Goal: Book appointment/travel/reservation

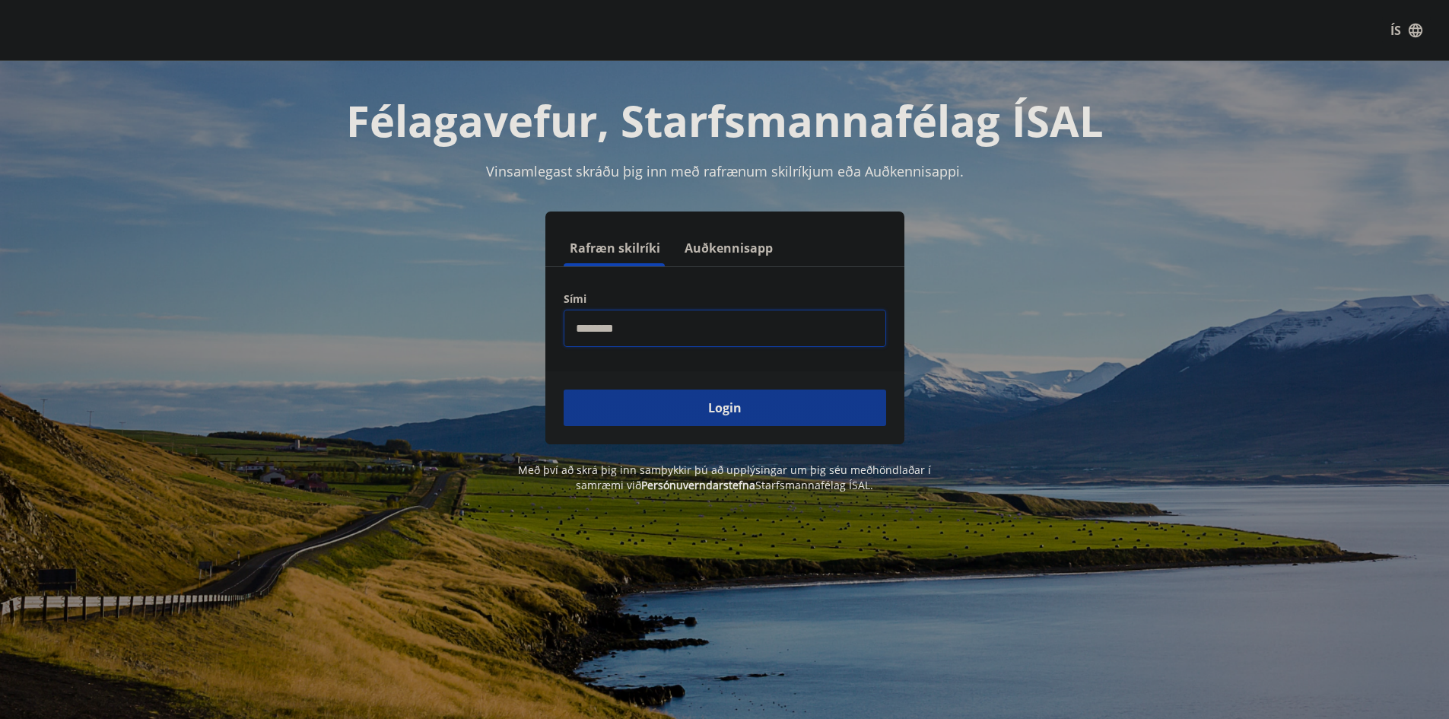
type input "********"
click at [705, 401] on button "Login" at bounding box center [725, 408] width 323 height 37
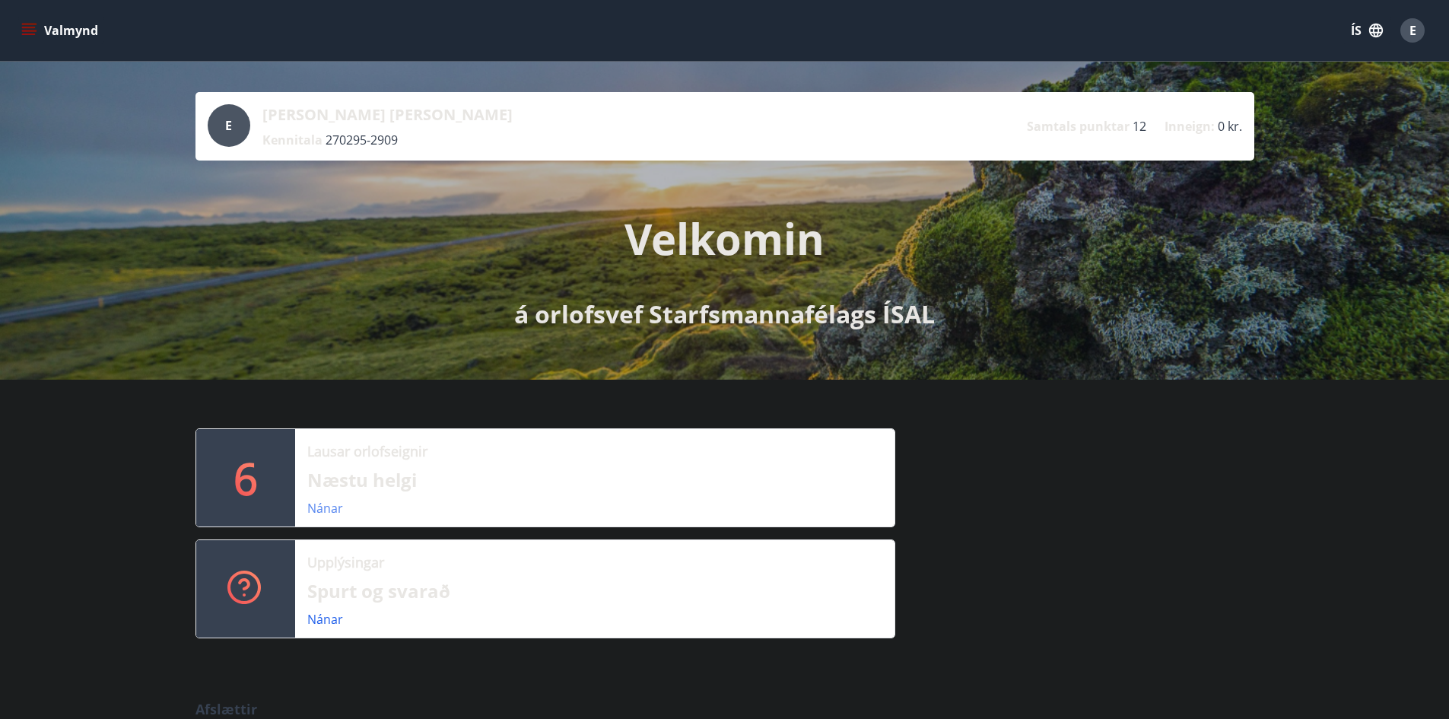
click at [329, 515] on link "Nánar" at bounding box center [325, 508] width 36 height 17
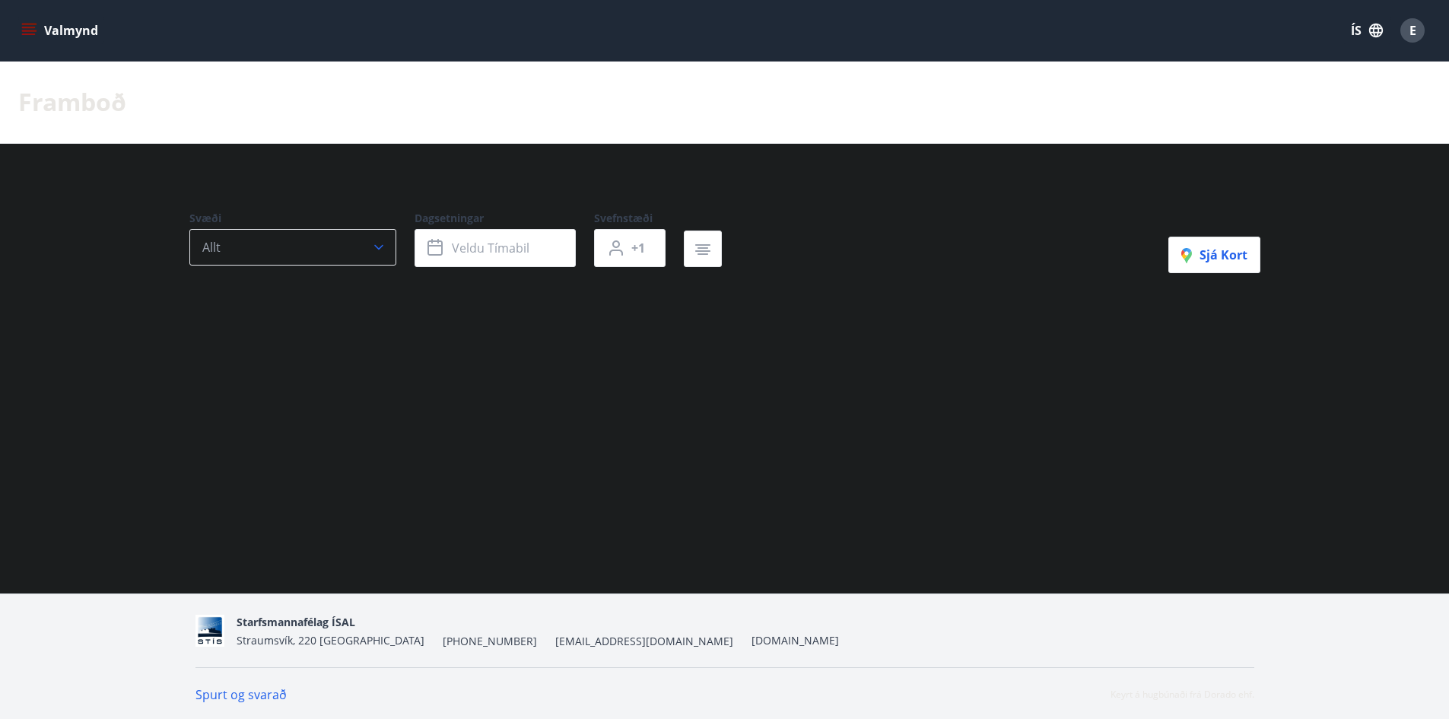
type input "*"
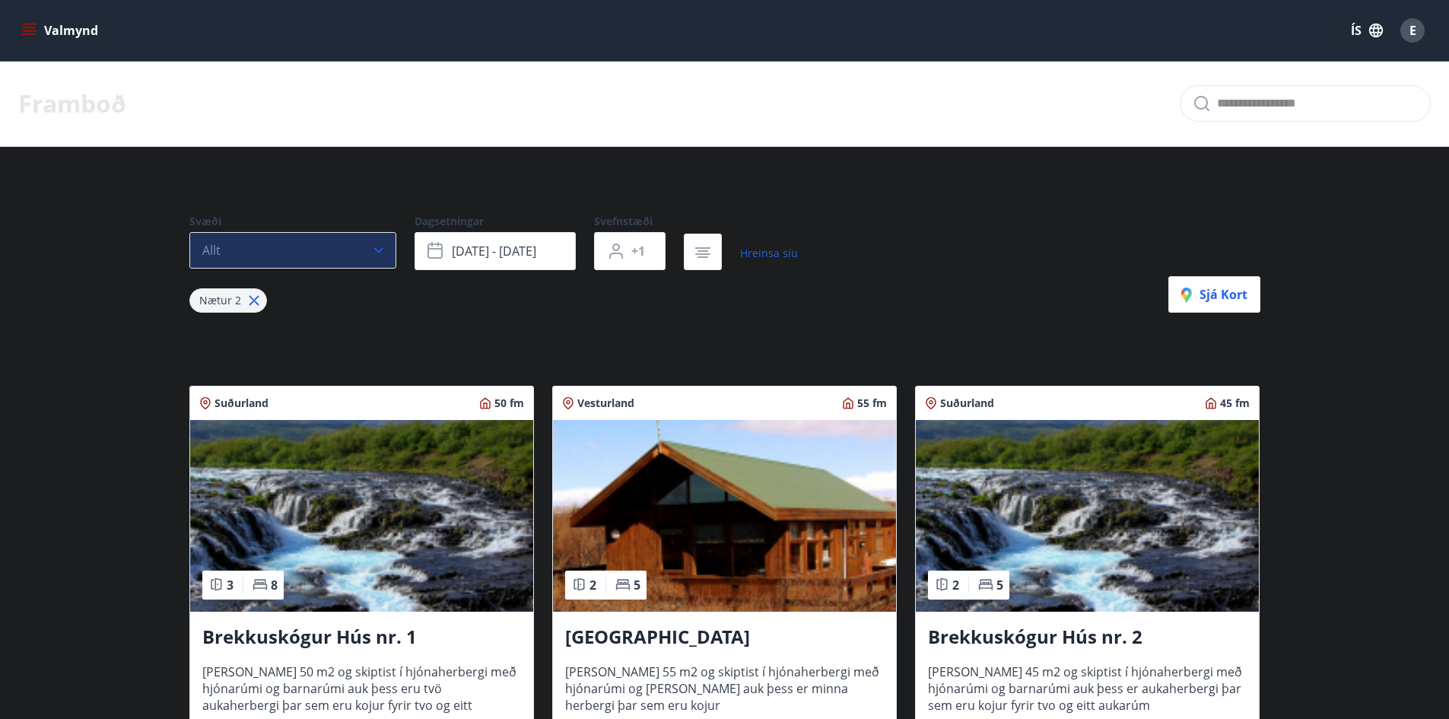
click at [364, 248] on button "Allt" at bounding box center [292, 250] width 207 height 37
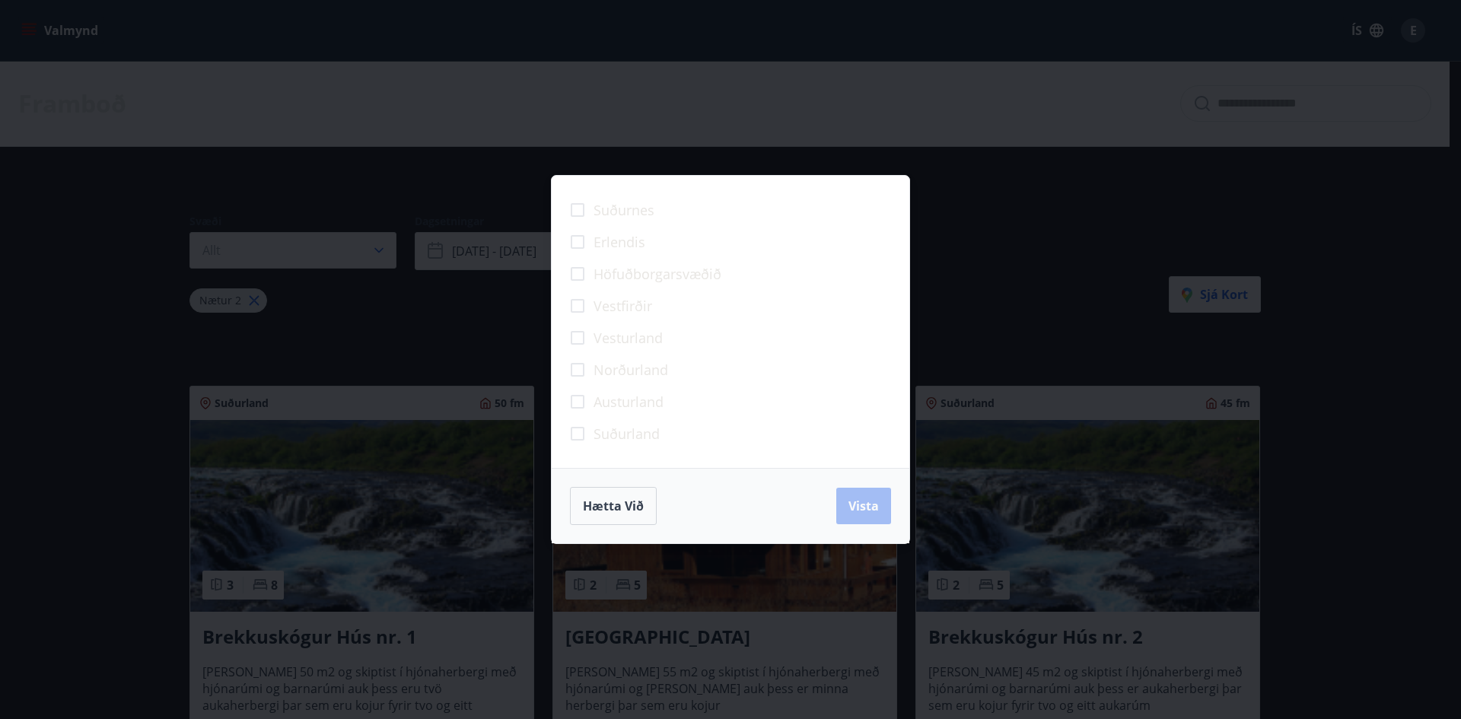
click at [62, 386] on div "Suðurnes Erlendis Höfuðborgarsvæðið [GEOGRAPHIC_DATA] [GEOGRAPHIC_DATA] [GEOGRA…" at bounding box center [730, 359] width 1461 height 719
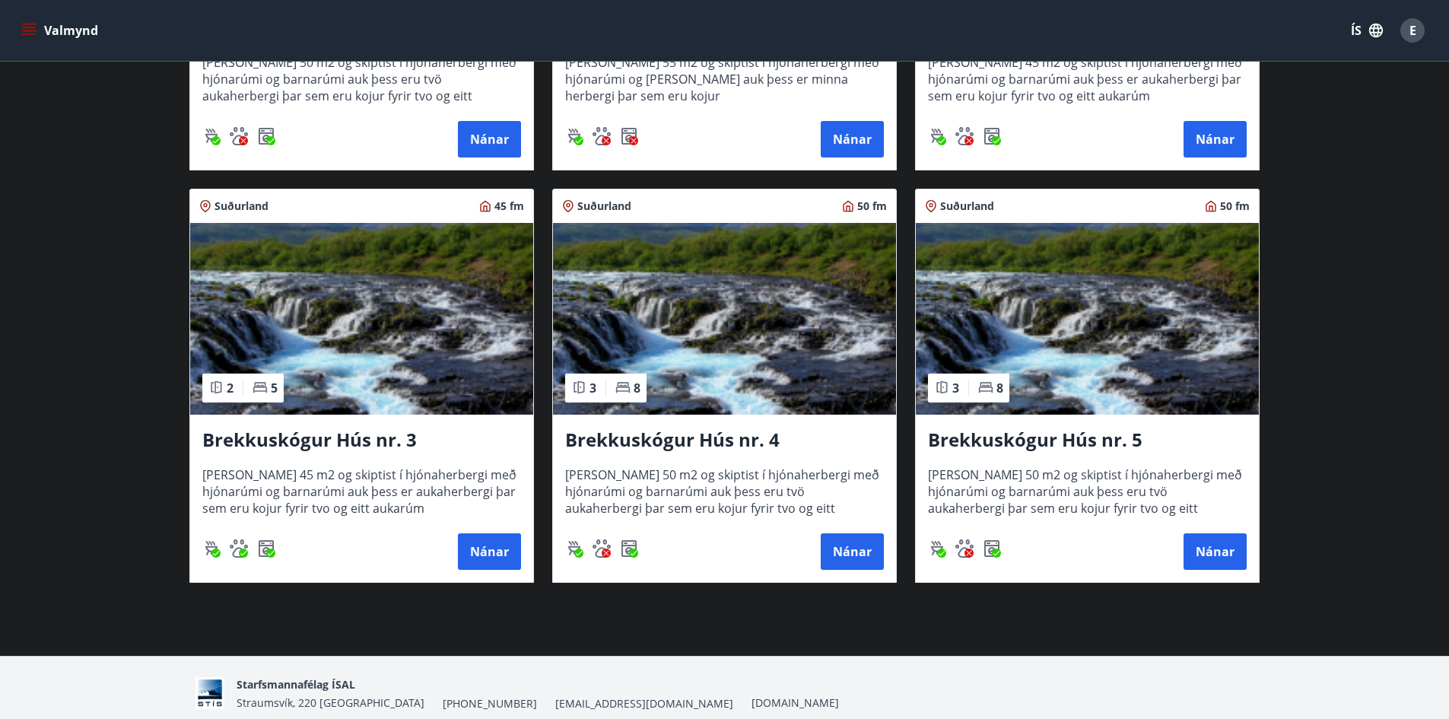
scroll to position [457, 0]
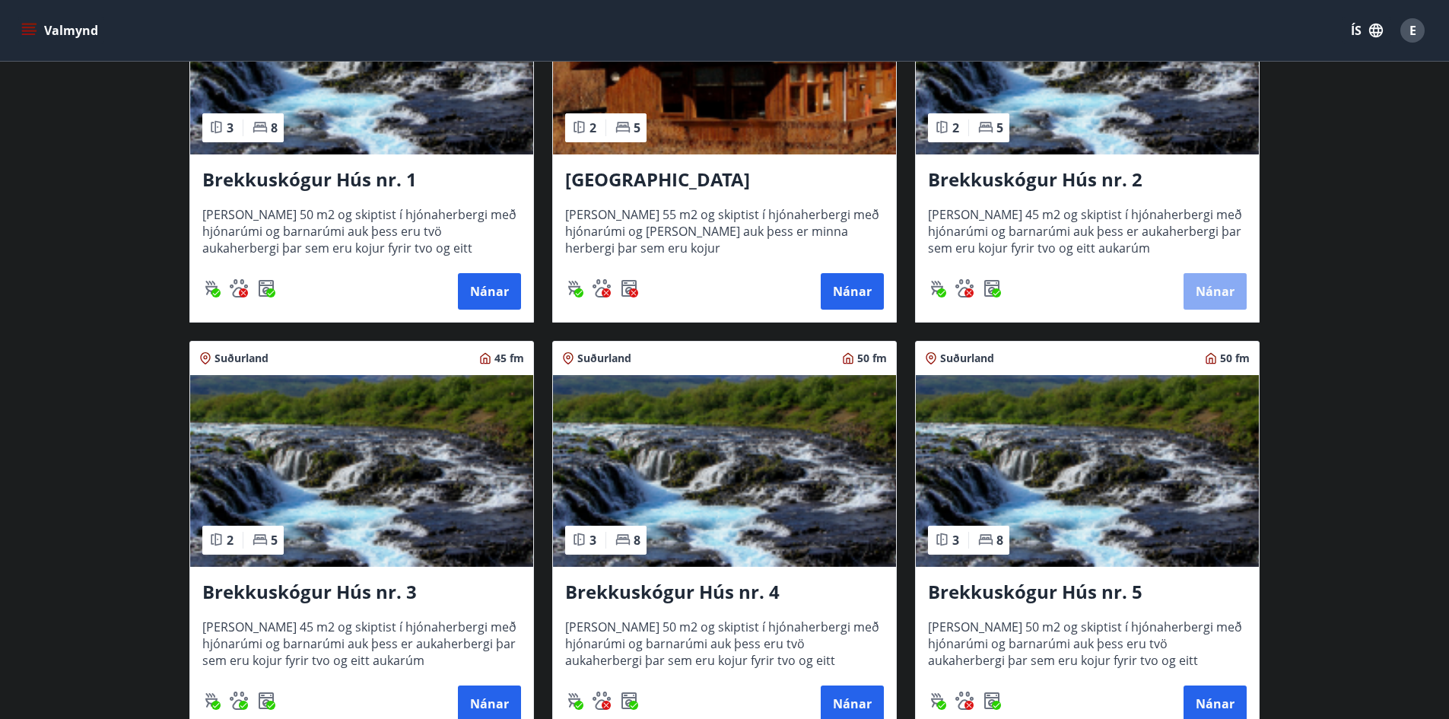
click at [1210, 293] on button "Nánar" at bounding box center [1215, 291] width 63 height 37
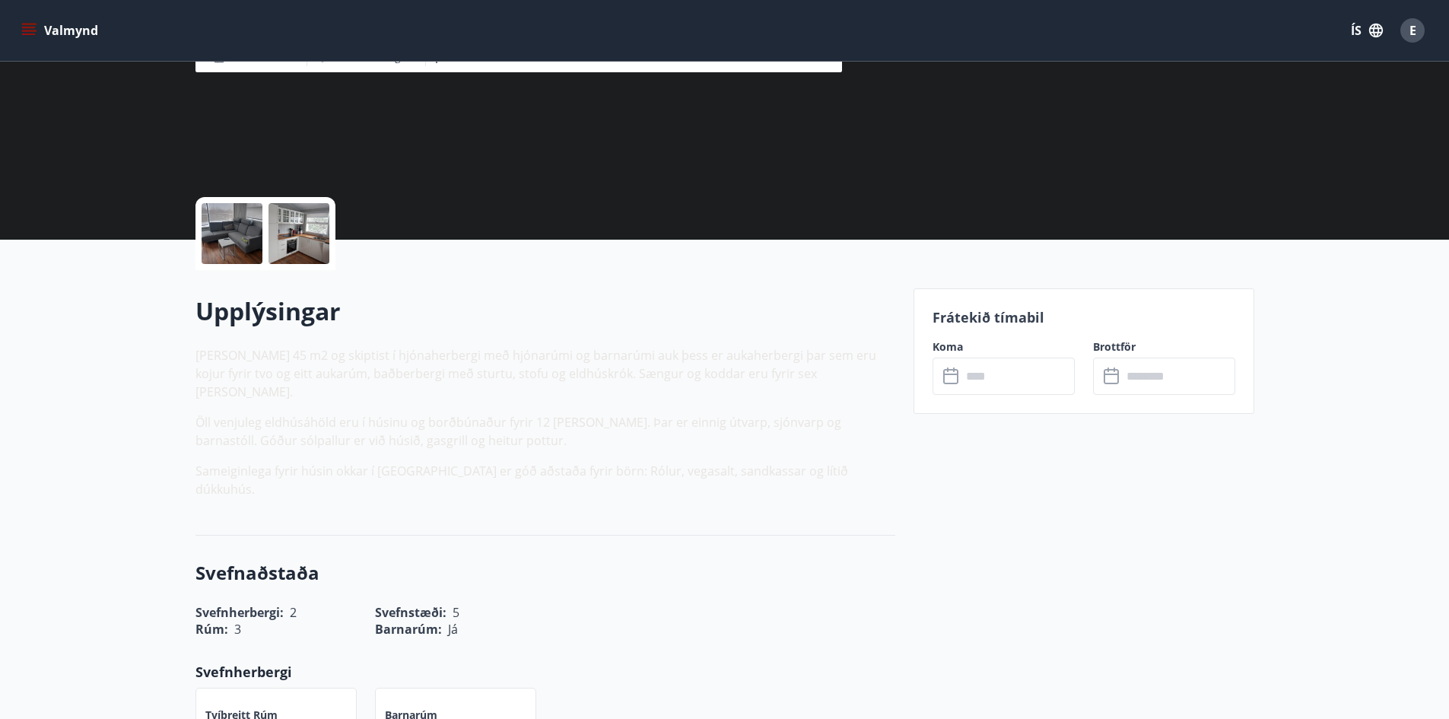
scroll to position [380, 0]
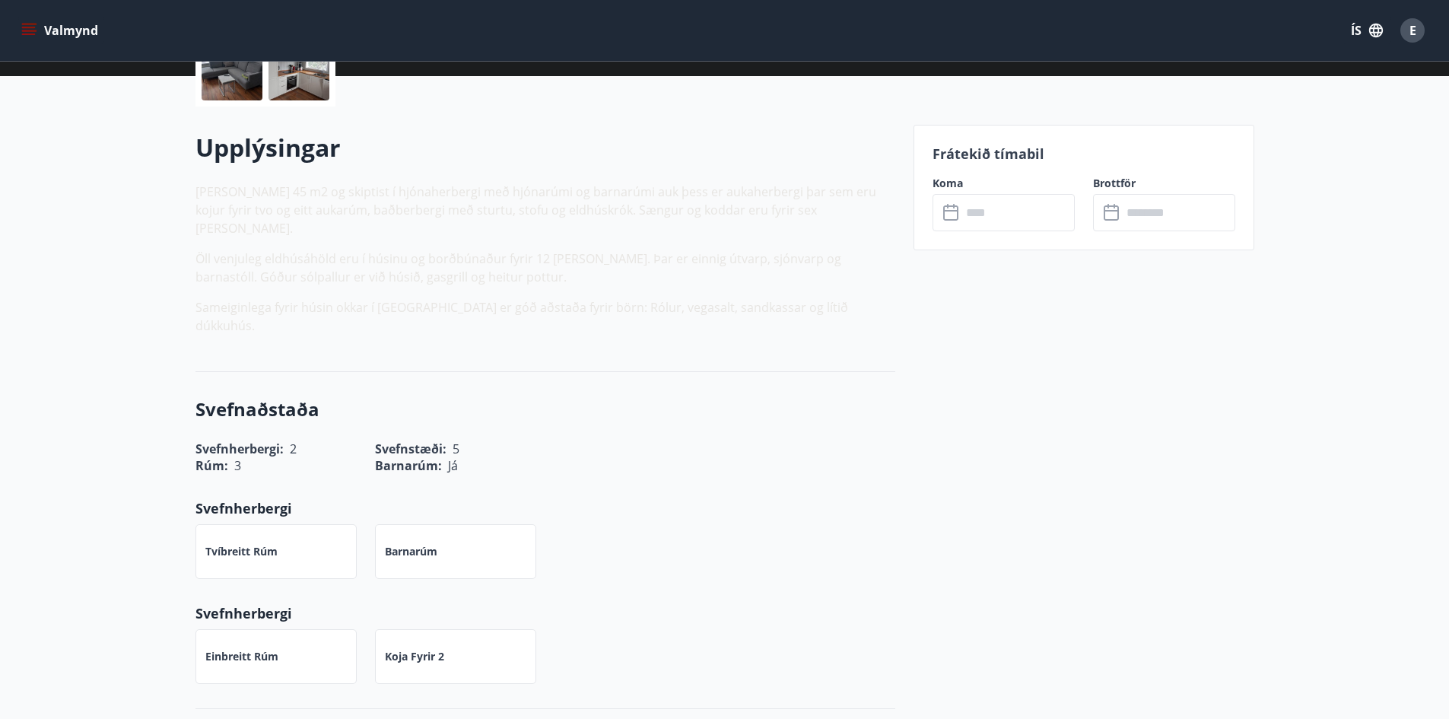
click at [987, 210] on input "text" at bounding box center [1018, 212] width 113 height 37
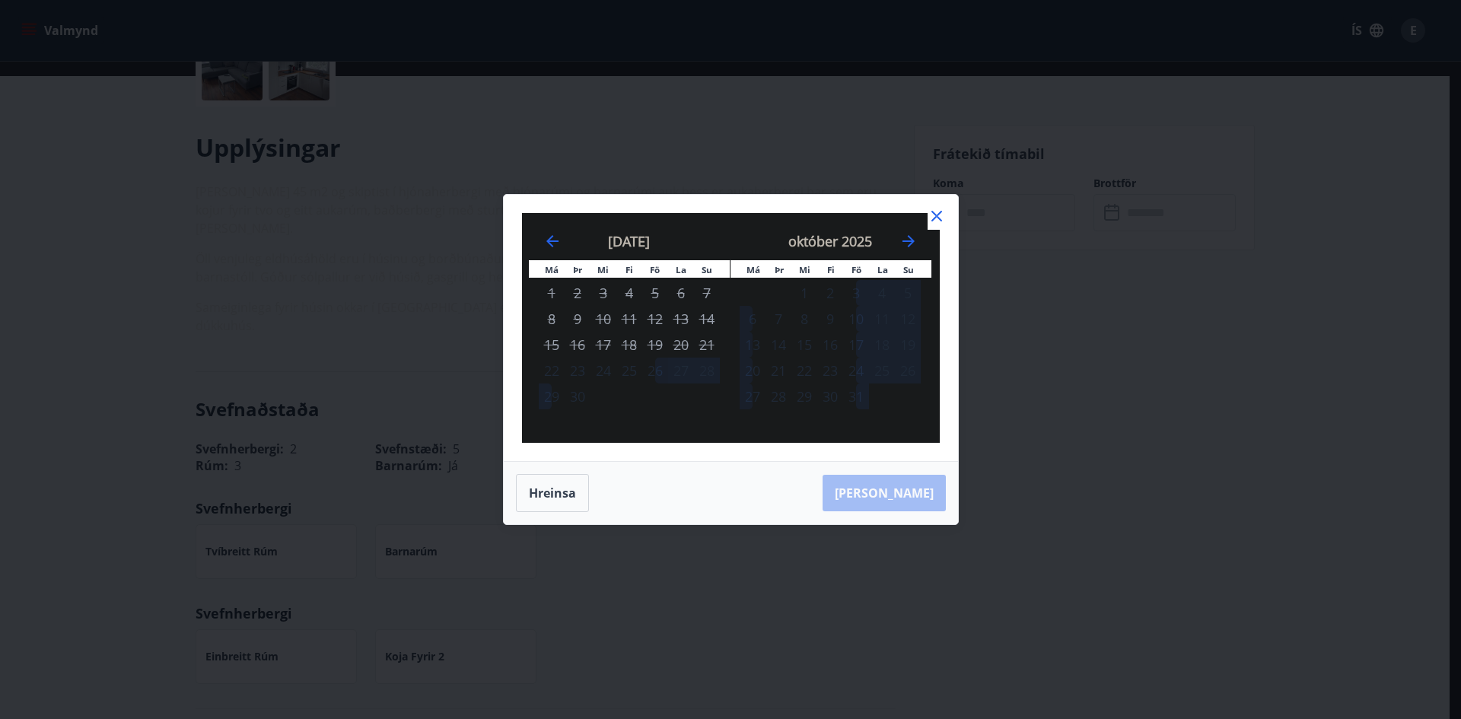
drag, startPoint x: 938, startPoint y: 220, endPoint x: 930, endPoint y: 226, distance: 10.3
click at [937, 219] on icon at bounding box center [936, 216] width 18 height 18
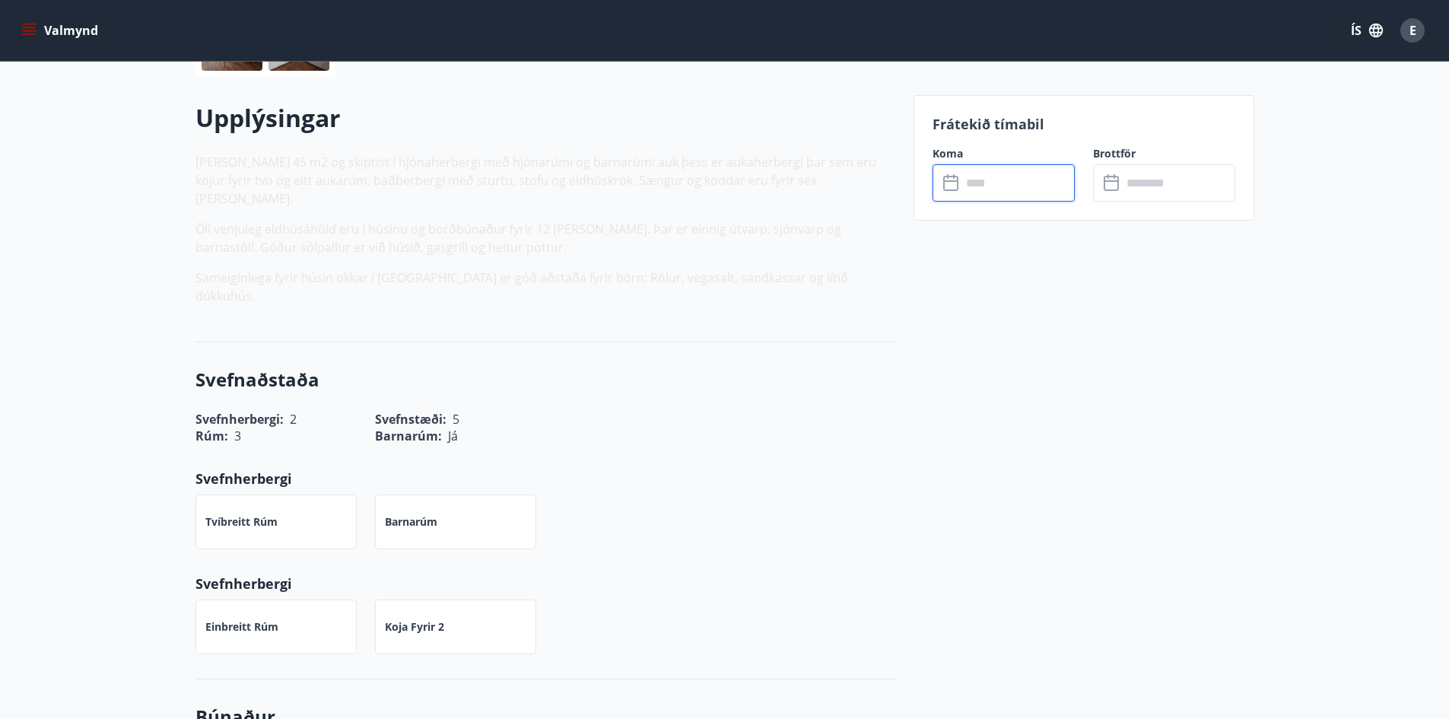
scroll to position [334, 0]
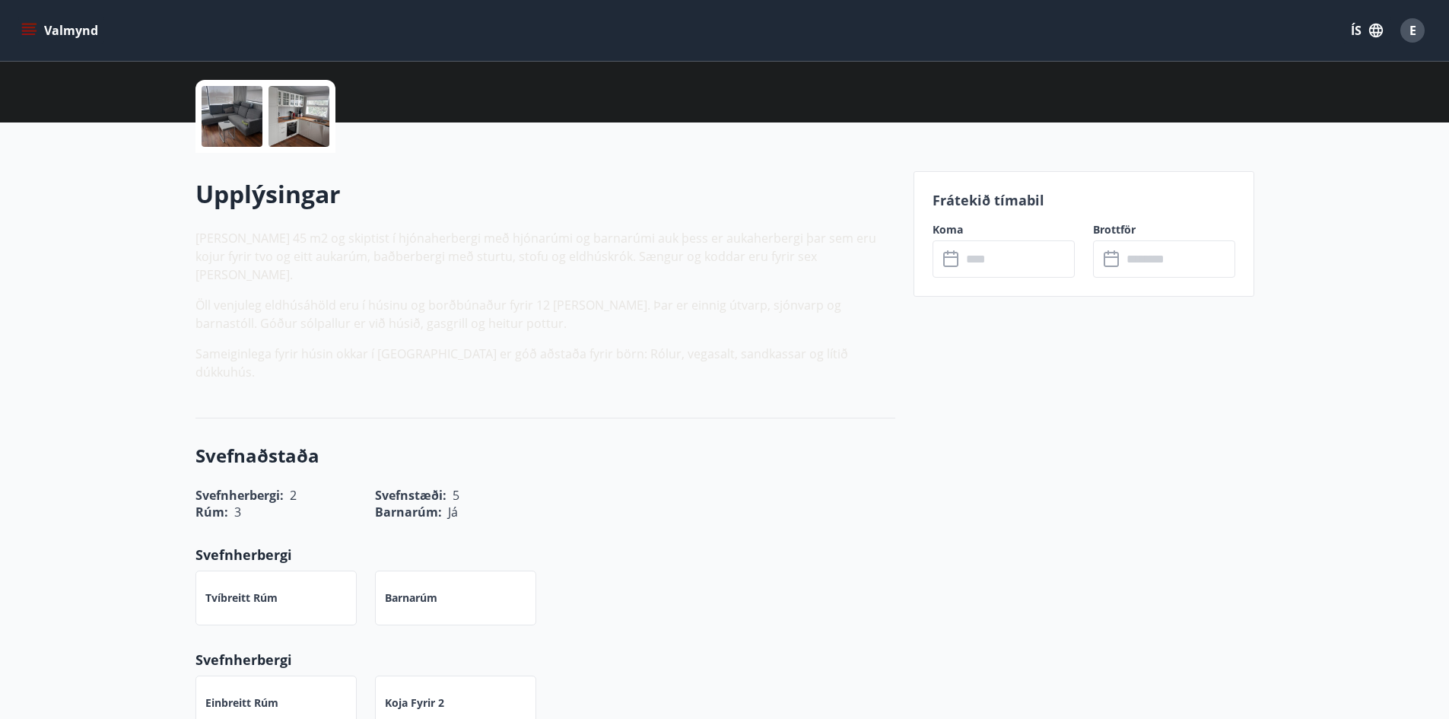
click at [291, 116] on div at bounding box center [299, 116] width 61 height 61
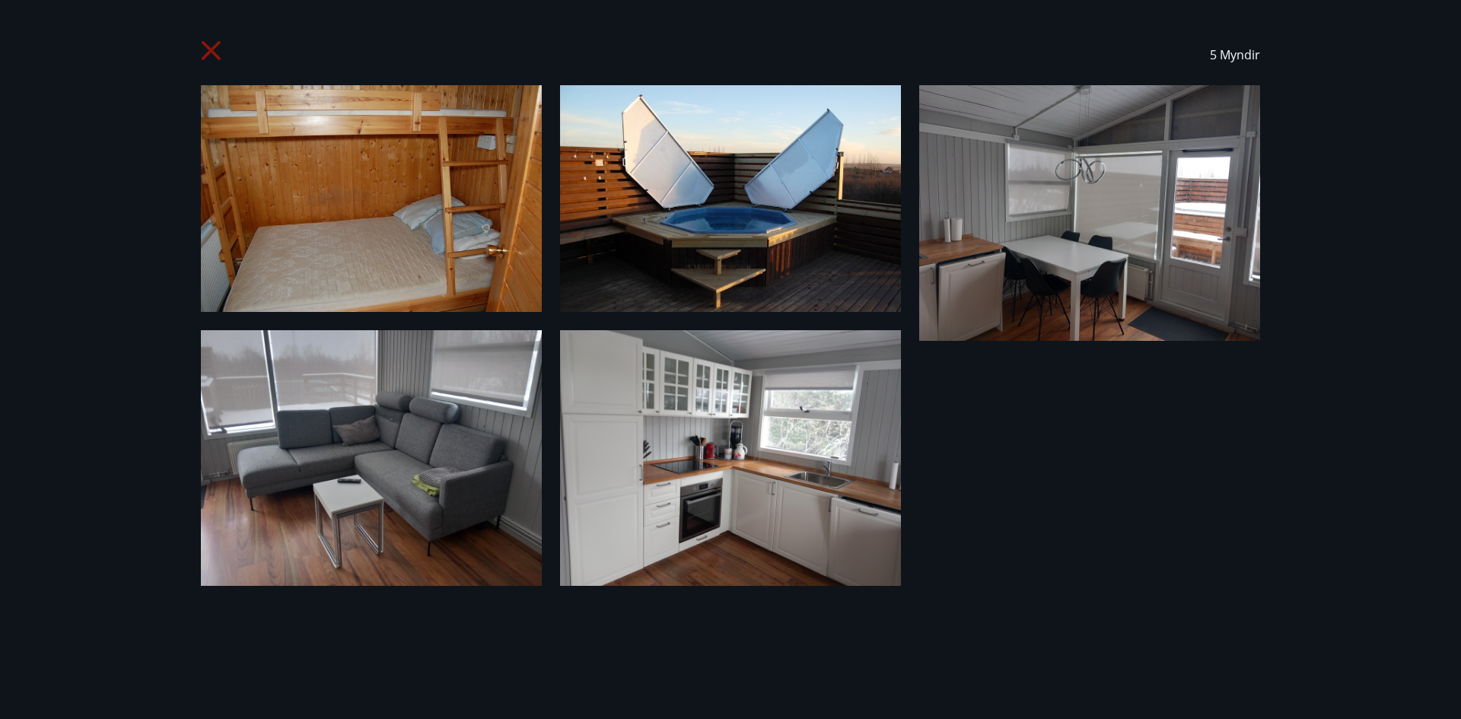
click at [102, 364] on div "5 Myndir" at bounding box center [730, 359] width 1461 height 719
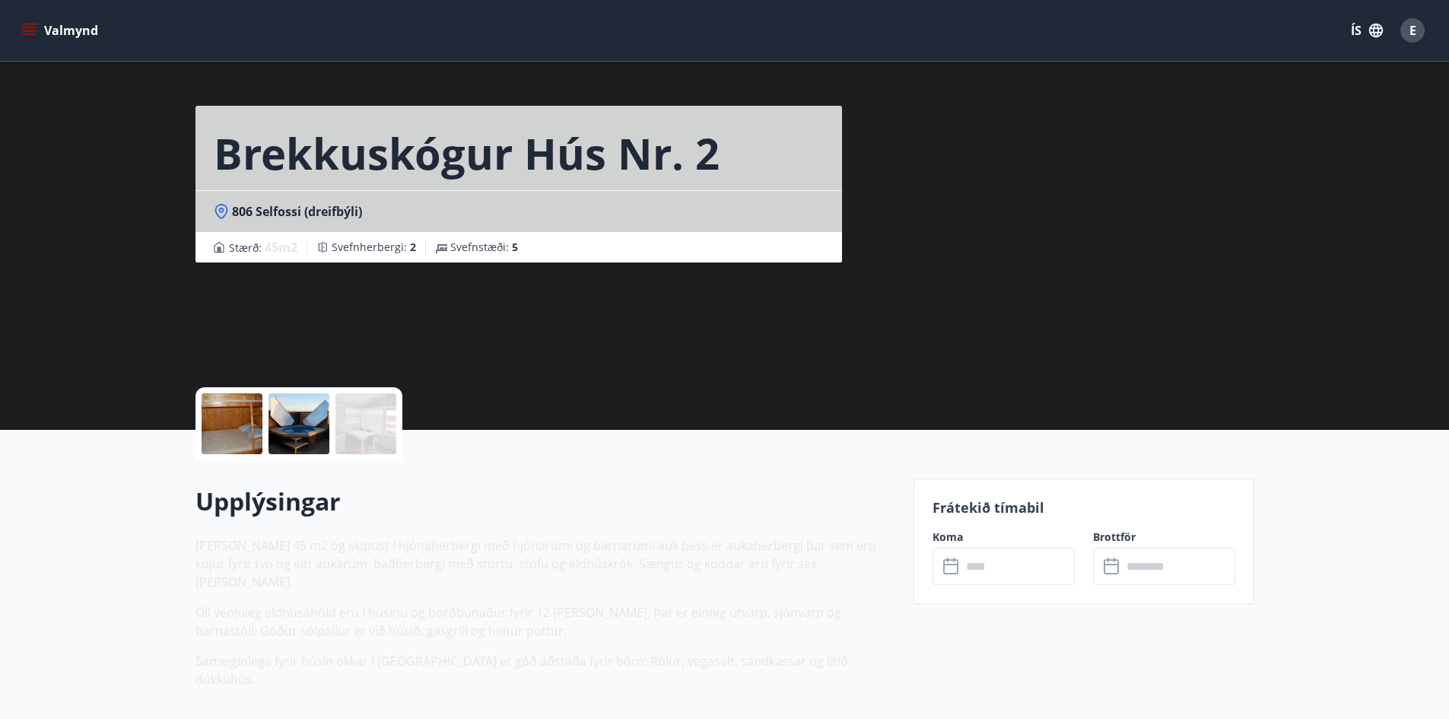
scroll to position [0, 0]
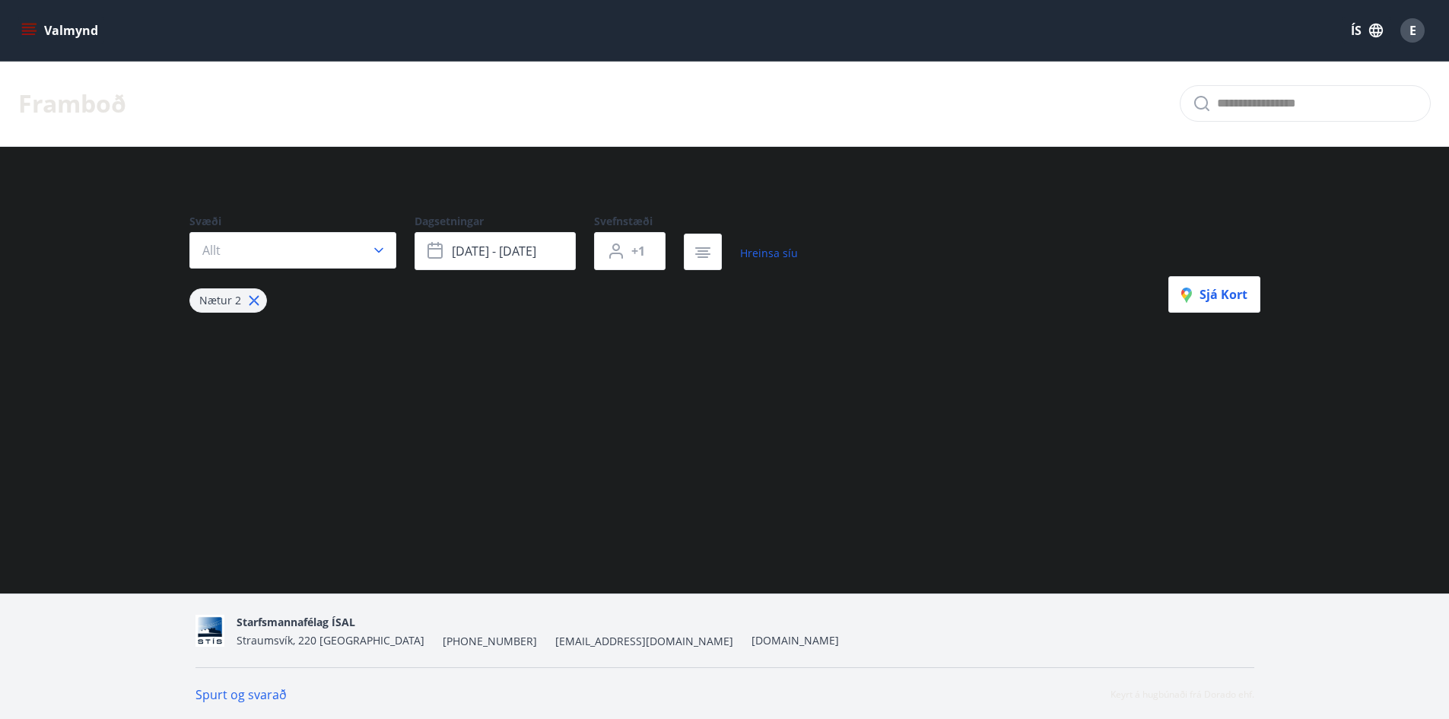
type input "*"
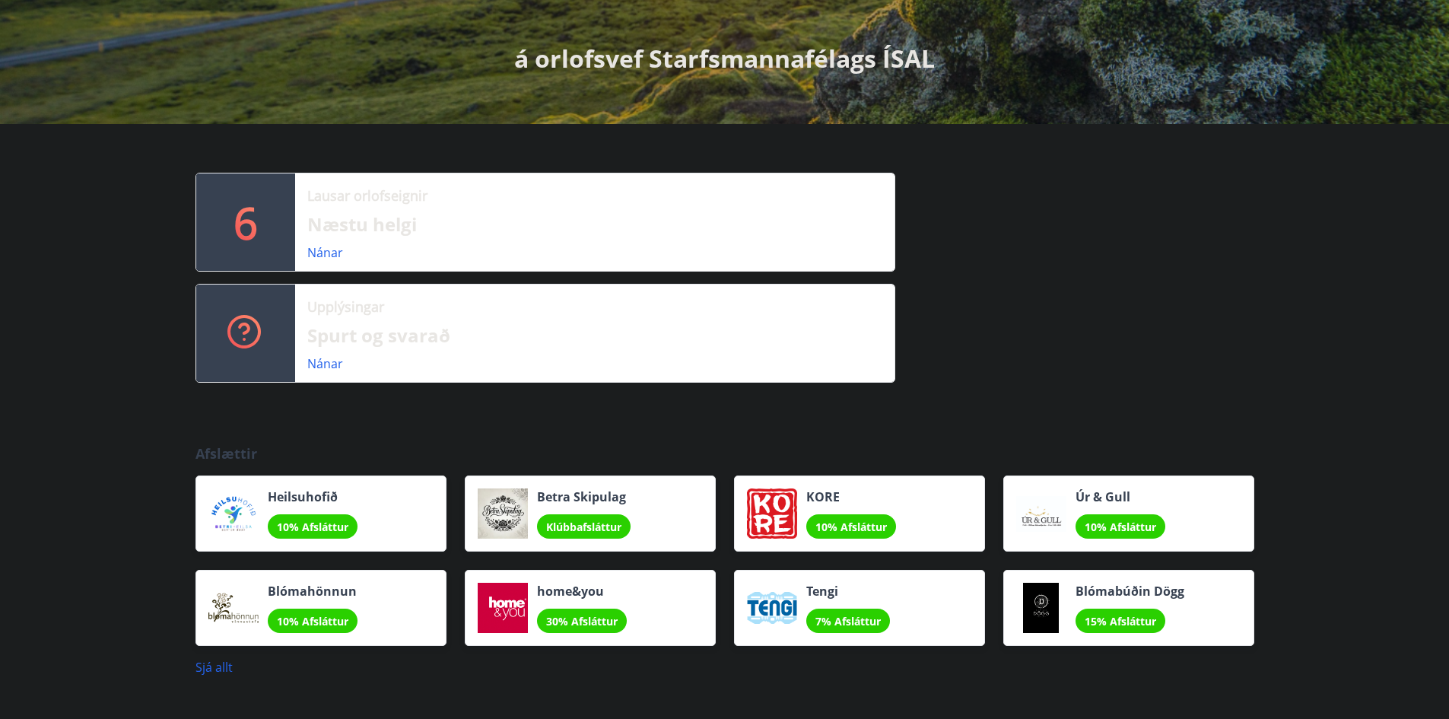
scroll to position [250, 0]
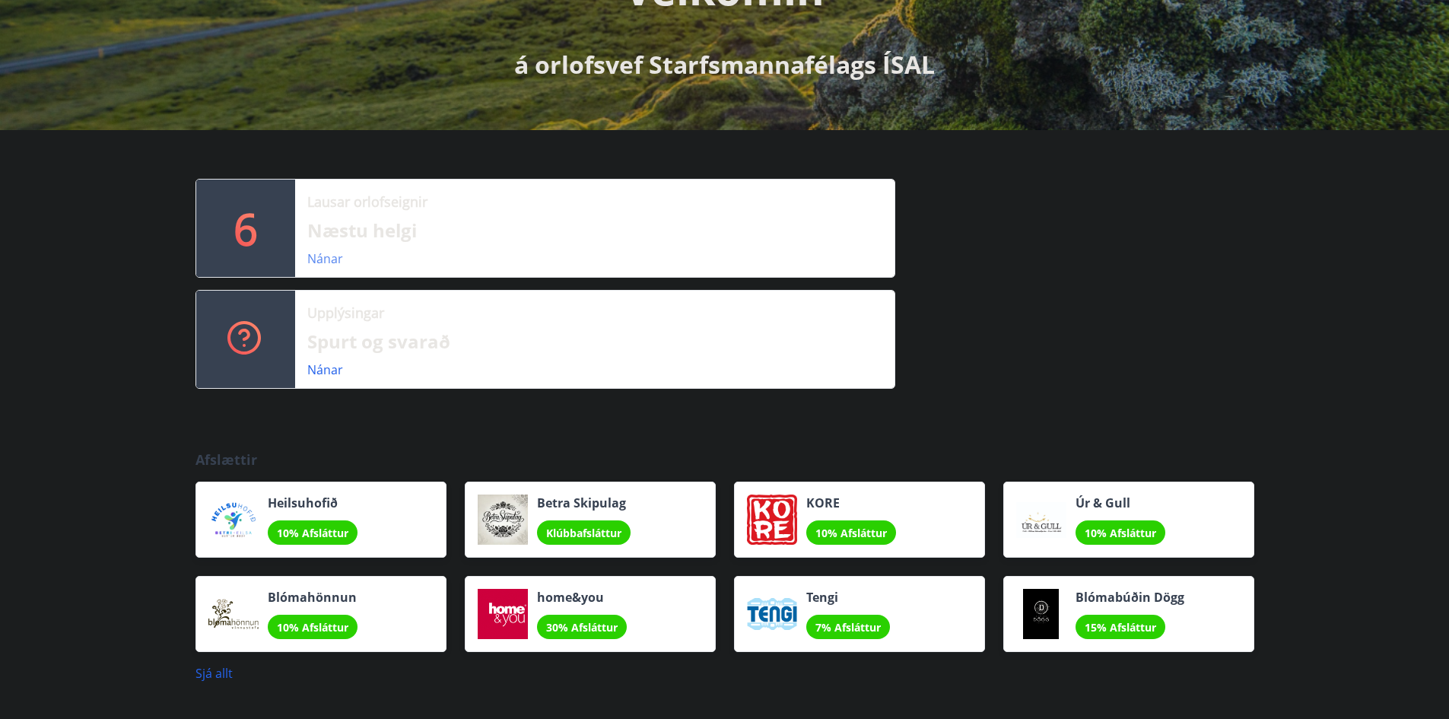
click at [334, 263] on link "Nánar" at bounding box center [325, 258] width 36 height 17
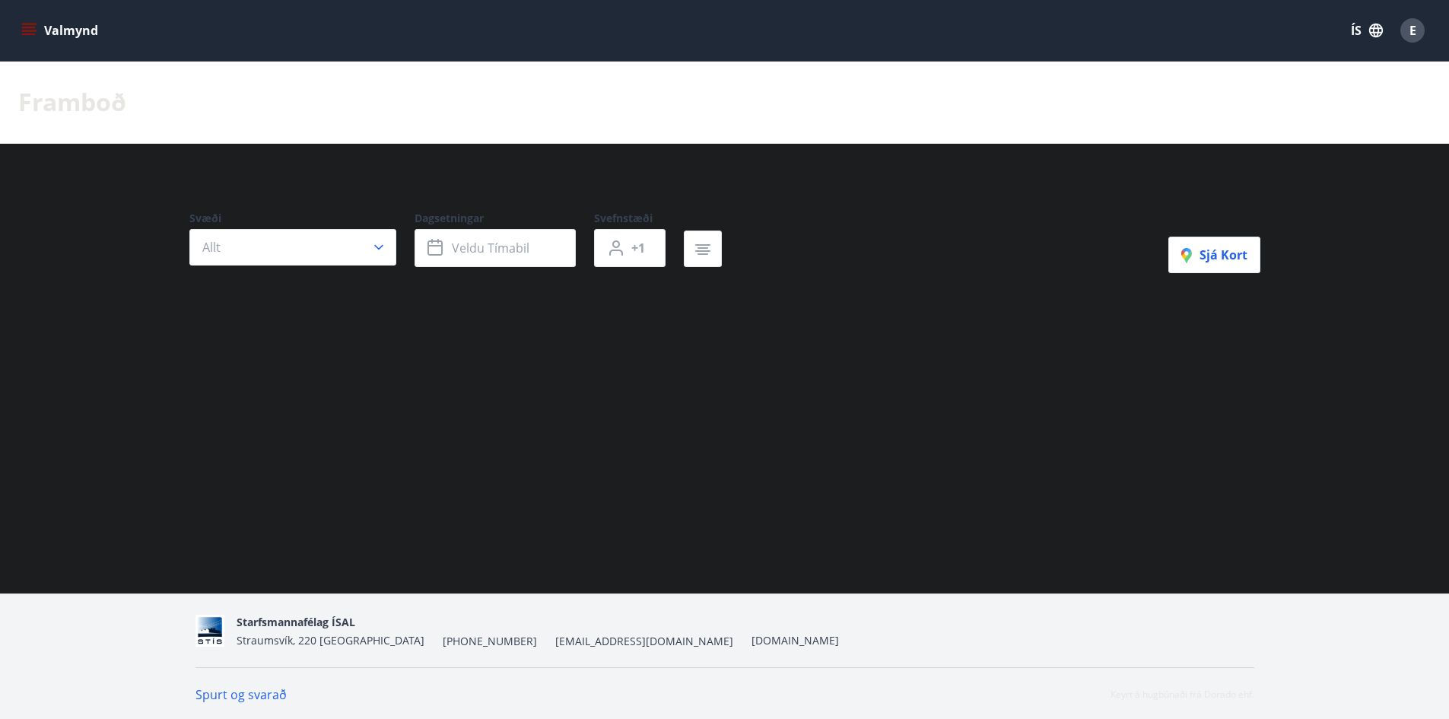
type input "*"
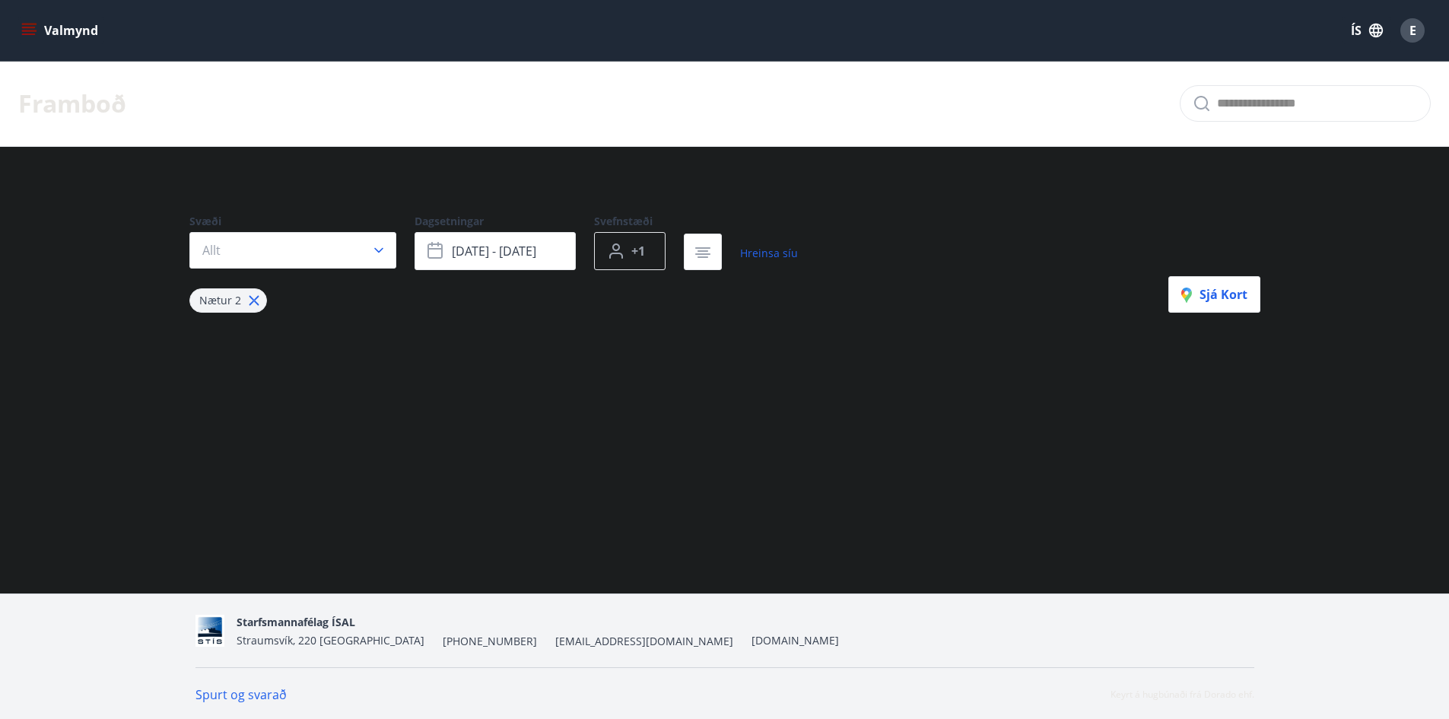
click at [649, 253] on button "+1" at bounding box center [630, 251] width 72 height 38
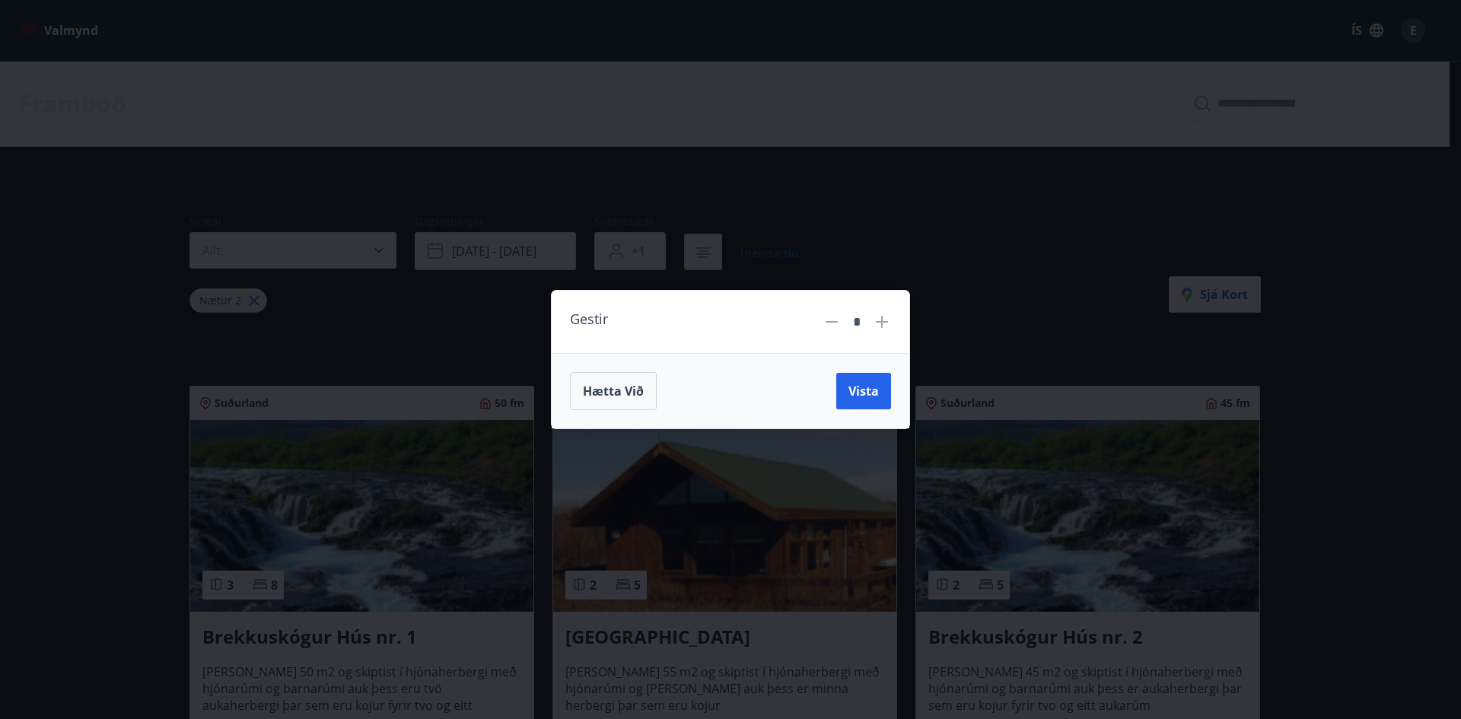
click at [1139, 263] on div "Gestir * Hætta við Vista" at bounding box center [730, 359] width 1461 height 719
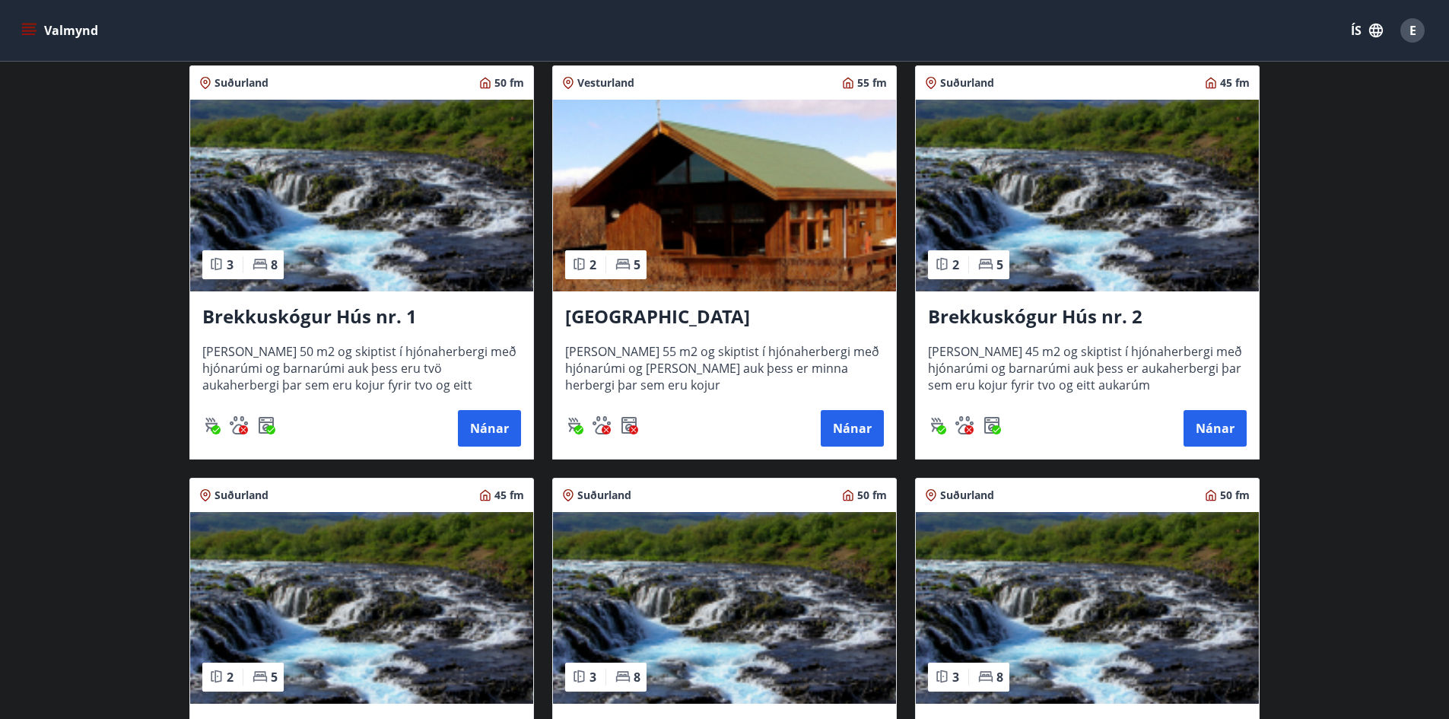
scroll to position [294, 0]
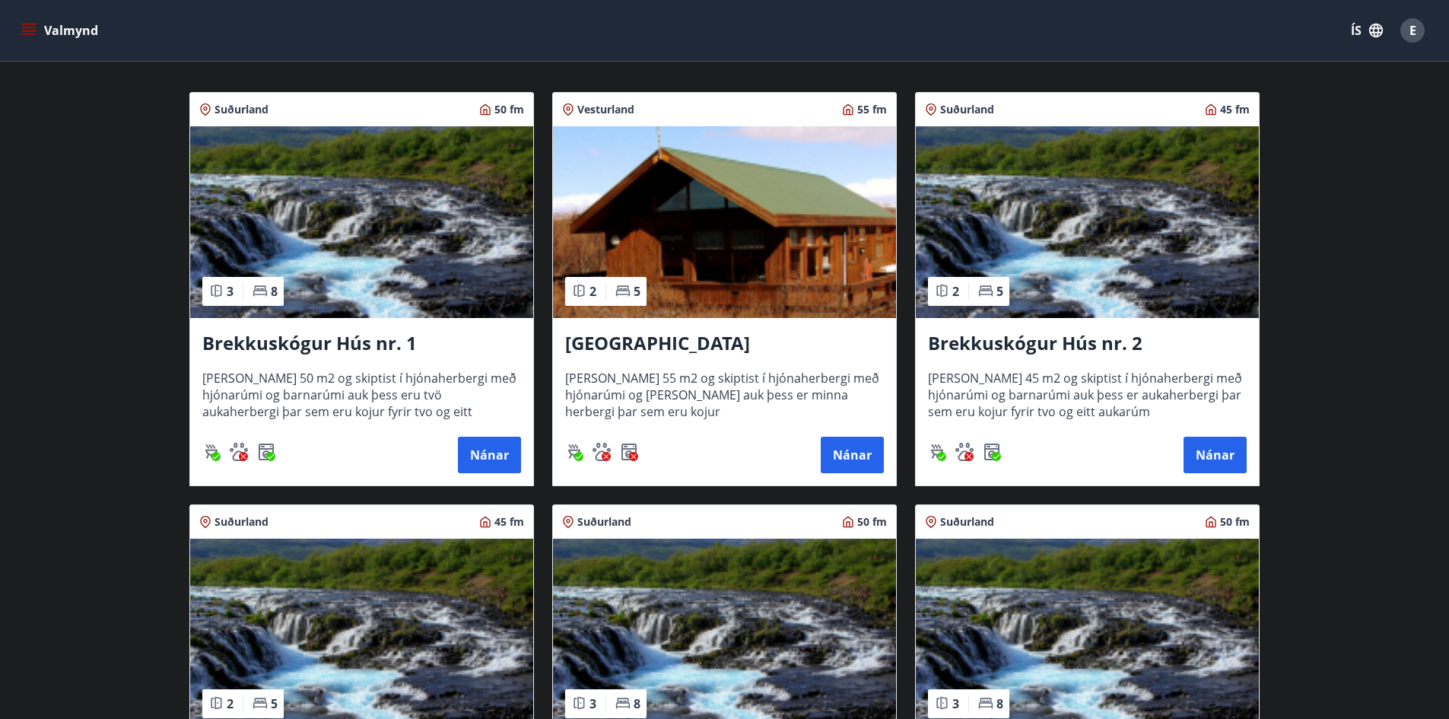
click at [545, 267] on div "Vesturland 55 fm 2 5 Jötnagarðar [PERSON_NAME] 55 m2 og skiptist í hjónaherberg…" at bounding box center [715, 280] width 363 height 412
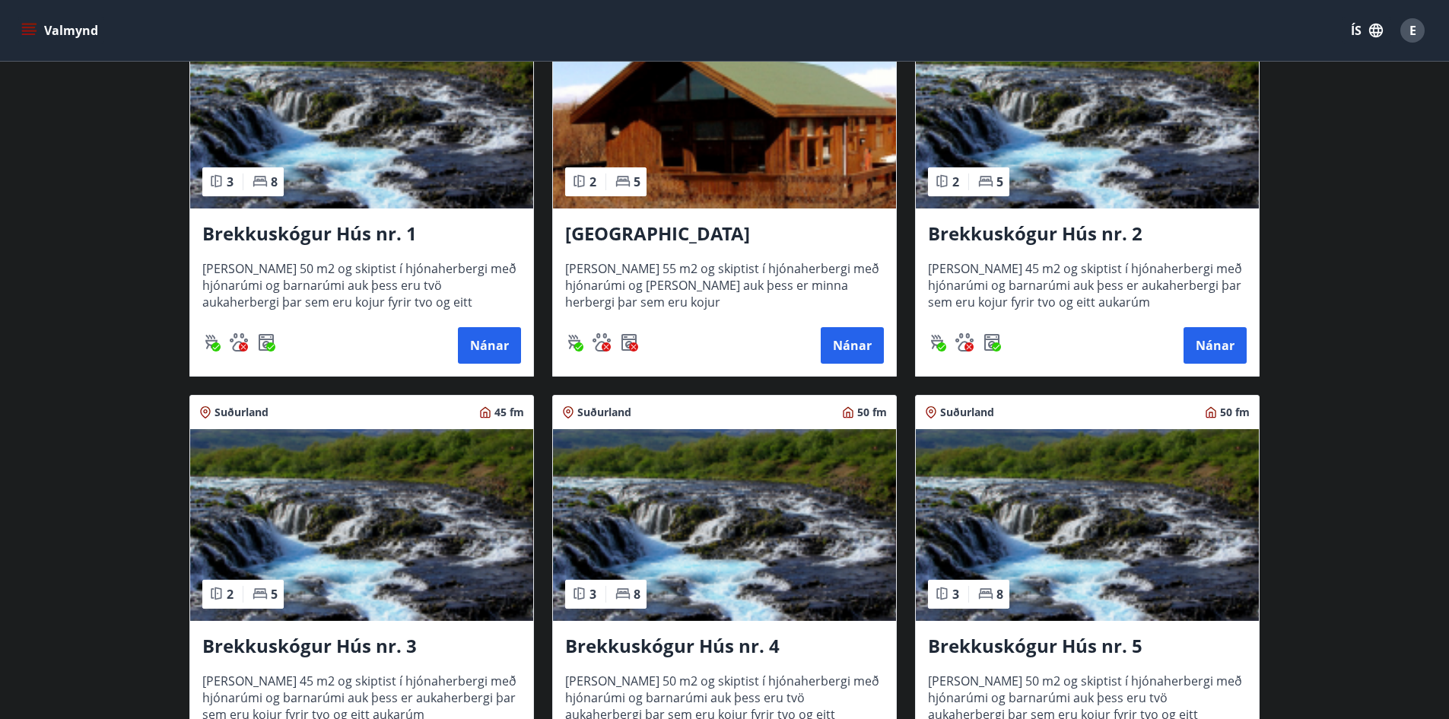
scroll to position [370, 0]
